Goal: Check status: Check status

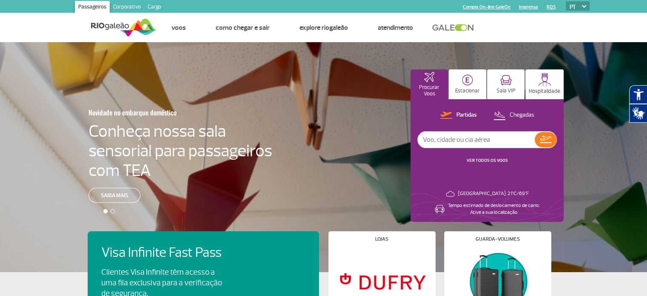
click at [446, 134] on input "text" at bounding box center [476, 139] width 117 height 16
paste input "1978"
type input "1978"
click at [544, 142] on img at bounding box center [546, 139] width 12 height 7
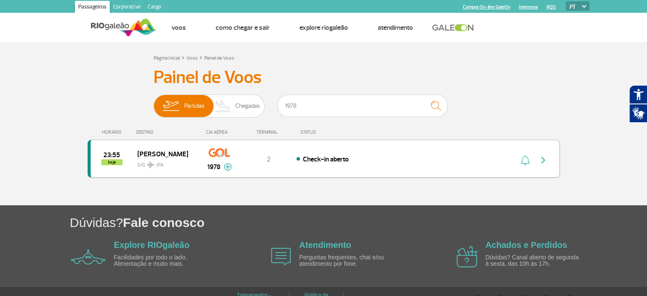
click at [223, 163] on div "1978" at bounding box center [219, 167] width 25 height 10
click at [226, 166] on img at bounding box center [228, 167] width 8 height 8
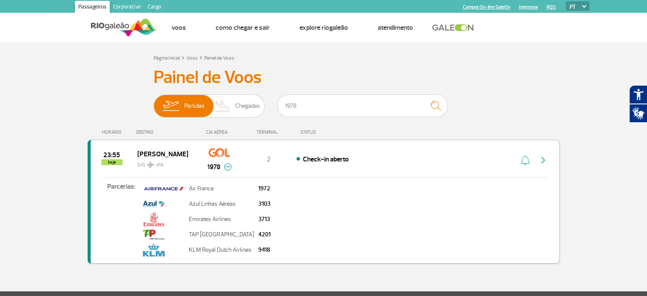
click at [227, 167] on img at bounding box center [228, 167] width 8 height 8
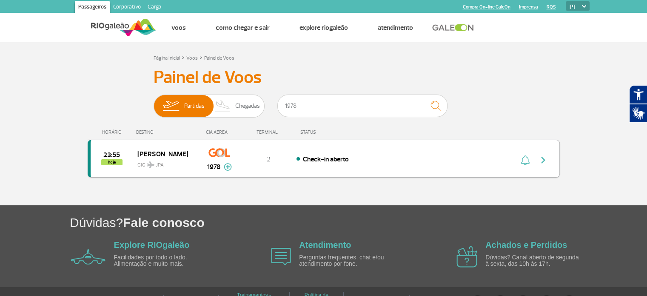
click at [392, 134] on div "HORÁRIO DESTINO CIA AÉREA TERMINAL STATUS" at bounding box center [324, 128] width 472 height 17
click at [382, 157] on div "Check-in aberto" at bounding box center [390, 158] width 188 height 9
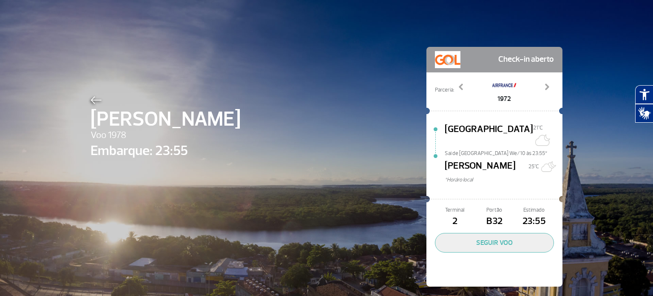
scroll to position [1, 0]
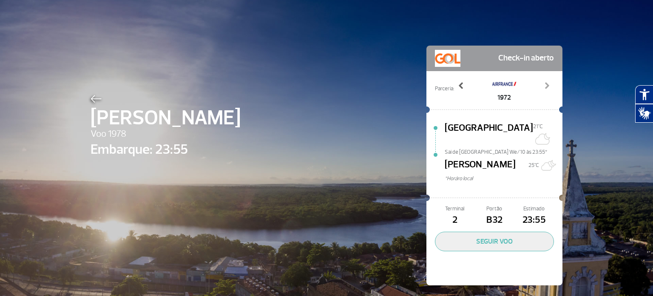
click at [458, 85] on span at bounding box center [461, 85] width 9 height 9
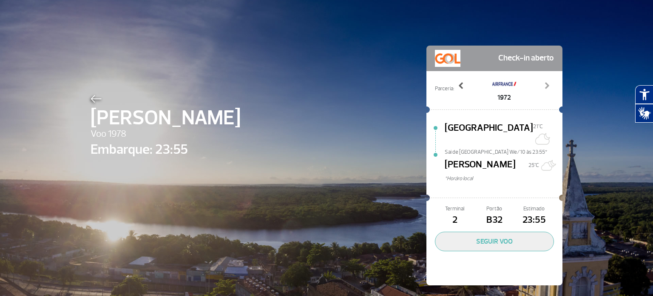
click at [458, 85] on span at bounding box center [461, 85] width 9 height 9
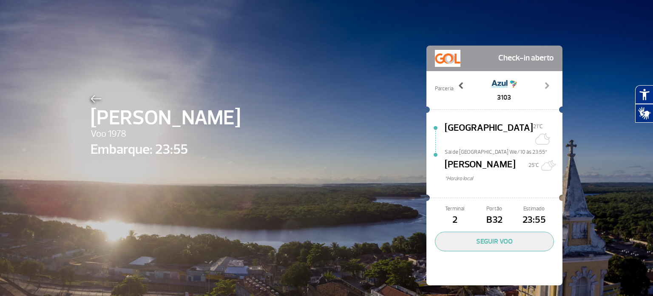
click at [458, 85] on span at bounding box center [461, 85] width 9 height 9
click at [544, 83] on span at bounding box center [547, 85] width 9 height 9
click at [458, 87] on span at bounding box center [461, 85] width 9 height 9
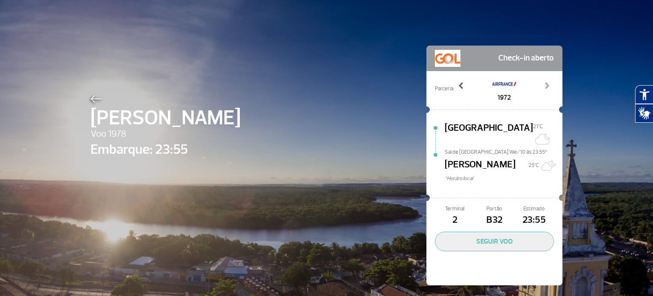
click at [458, 87] on span at bounding box center [461, 85] width 9 height 9
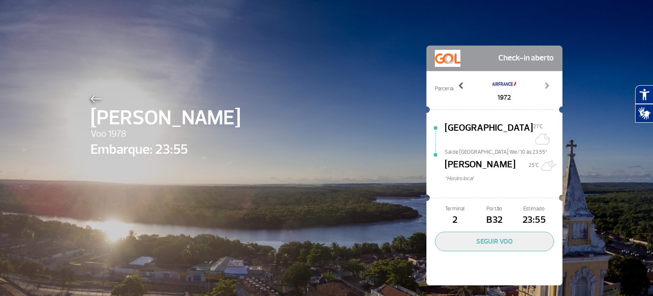
click at [458, 87] on span at bounding box center [461, 85] width 9 height 9
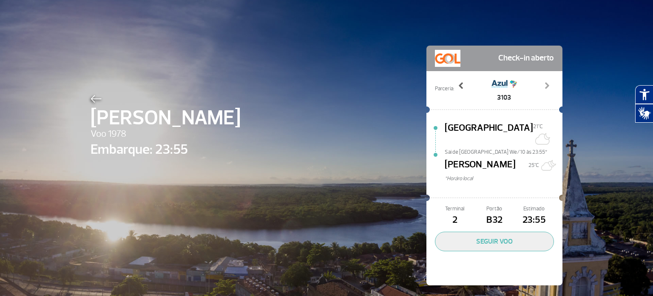
click at [458, 87] on span at bounding box center [461, 85] width 9 height 9
click at [91, 101] on img at bounding box center [96, 99] width 11 height 8
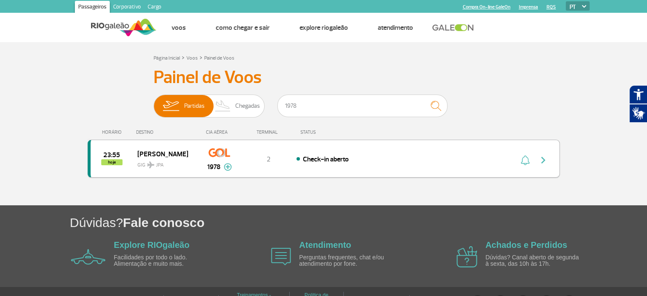
click at [522, 159] on img "button" at bounding box center [525, 160] width 9 height 10
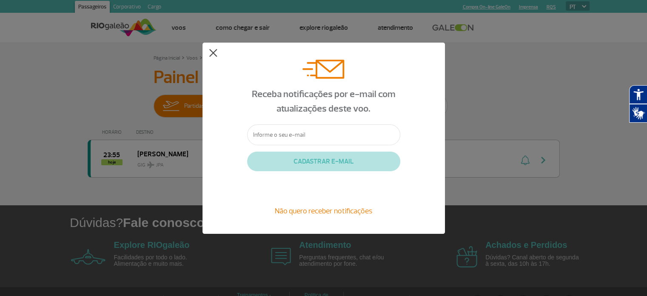
click at [211, 52] on button at bounding box center [213, 53] width 9 height 9
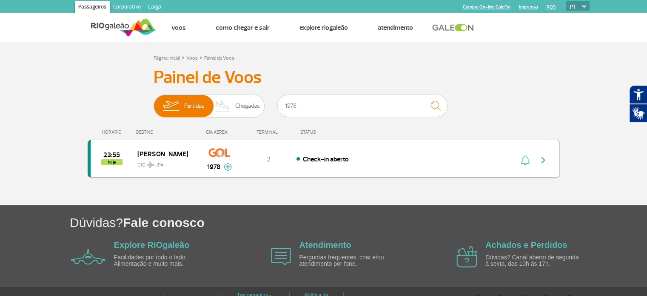
click at [543, 162] on img "button" at bounding box center [543, 160] width 10 height 10
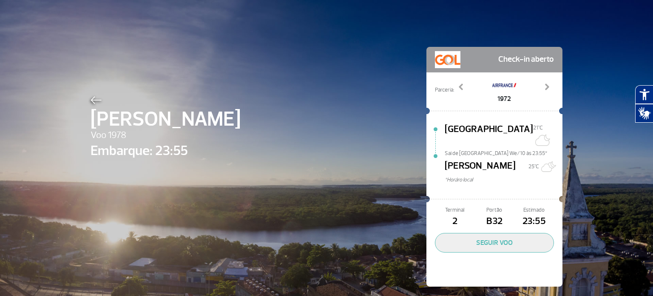
scroll to position [1, 0]
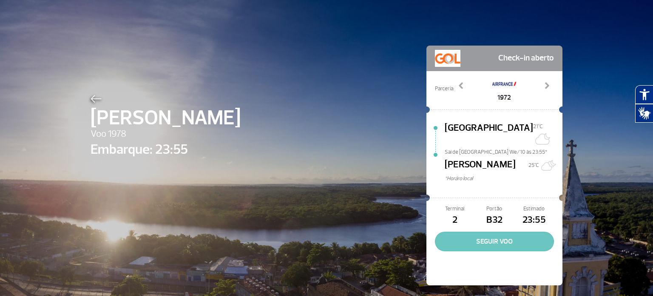
click at [498, 233] on button "SEGUIR VOO" at bounding box center [494, 241] width 119 height 20
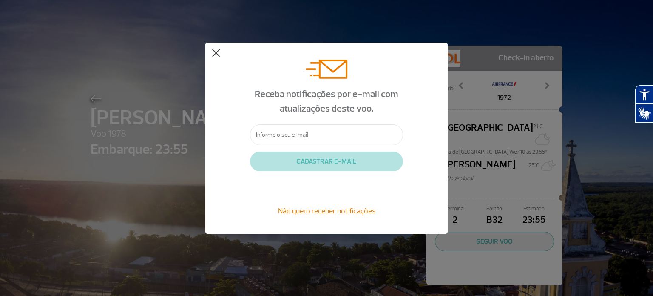
click at [218, 55] on button at bounding box center [216, 53] width 9 height 9
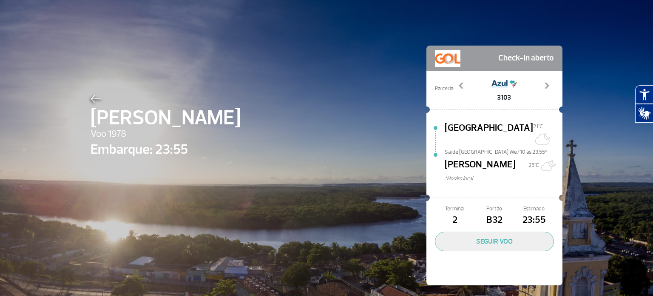
click at [489, 293] on div "[PERSON_NAME] Voo 1978 Embarque: 23:55 Check-in aberto Parceria: 1972 3103 3713…" at bounding box center [326, 153] width 485 height 308
